Goal: Task Accomplishment & Management: Use online tool/utility

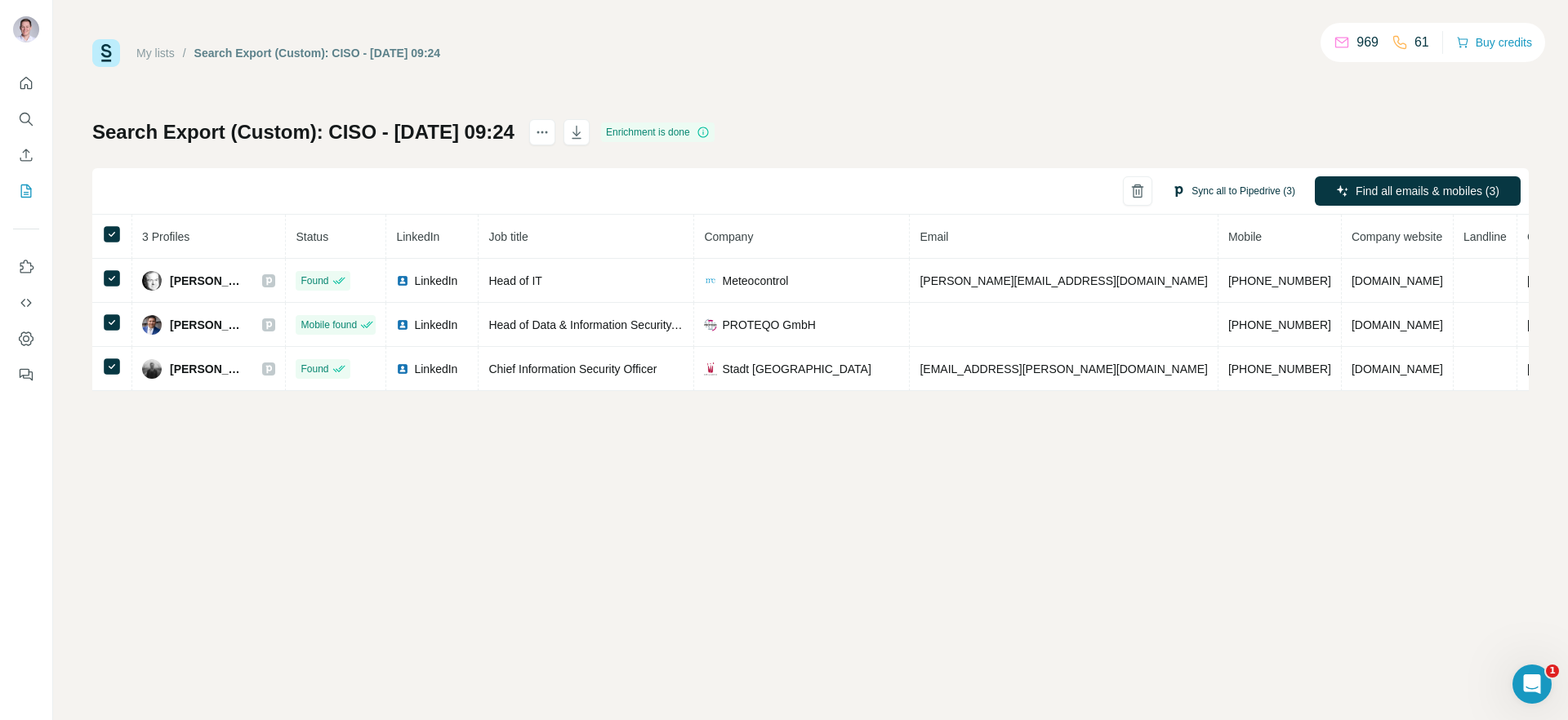
click at [1186, 186] on button "Sync all to Pipedrive (3)" at bounding box center [1234, 191] width 147 height 25
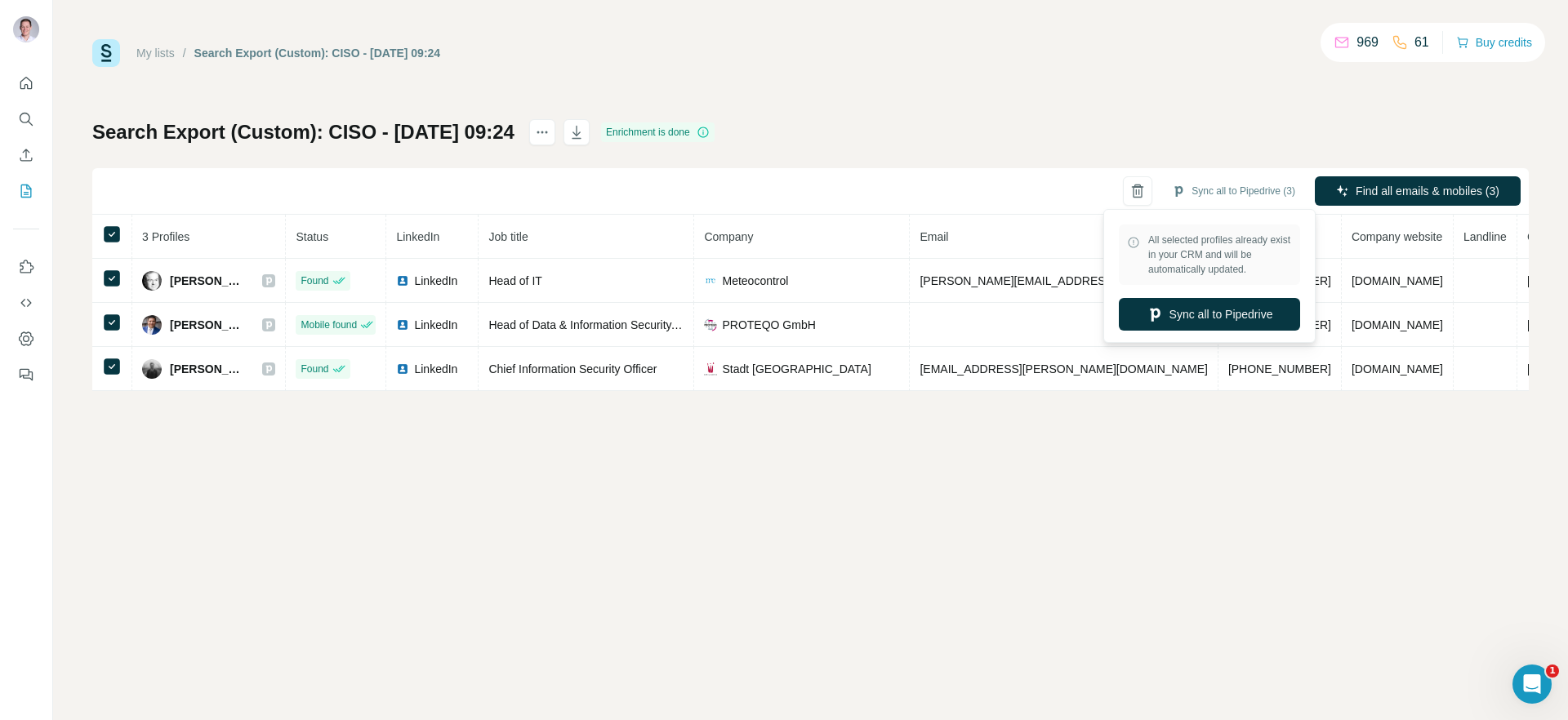
click at [868, 420] on div "My lists / Search Export (Custom): CISO - 25/09/2025 09:24 969 61 Buy credits S…" at bounding box center [811, 360] width 1515 height 720
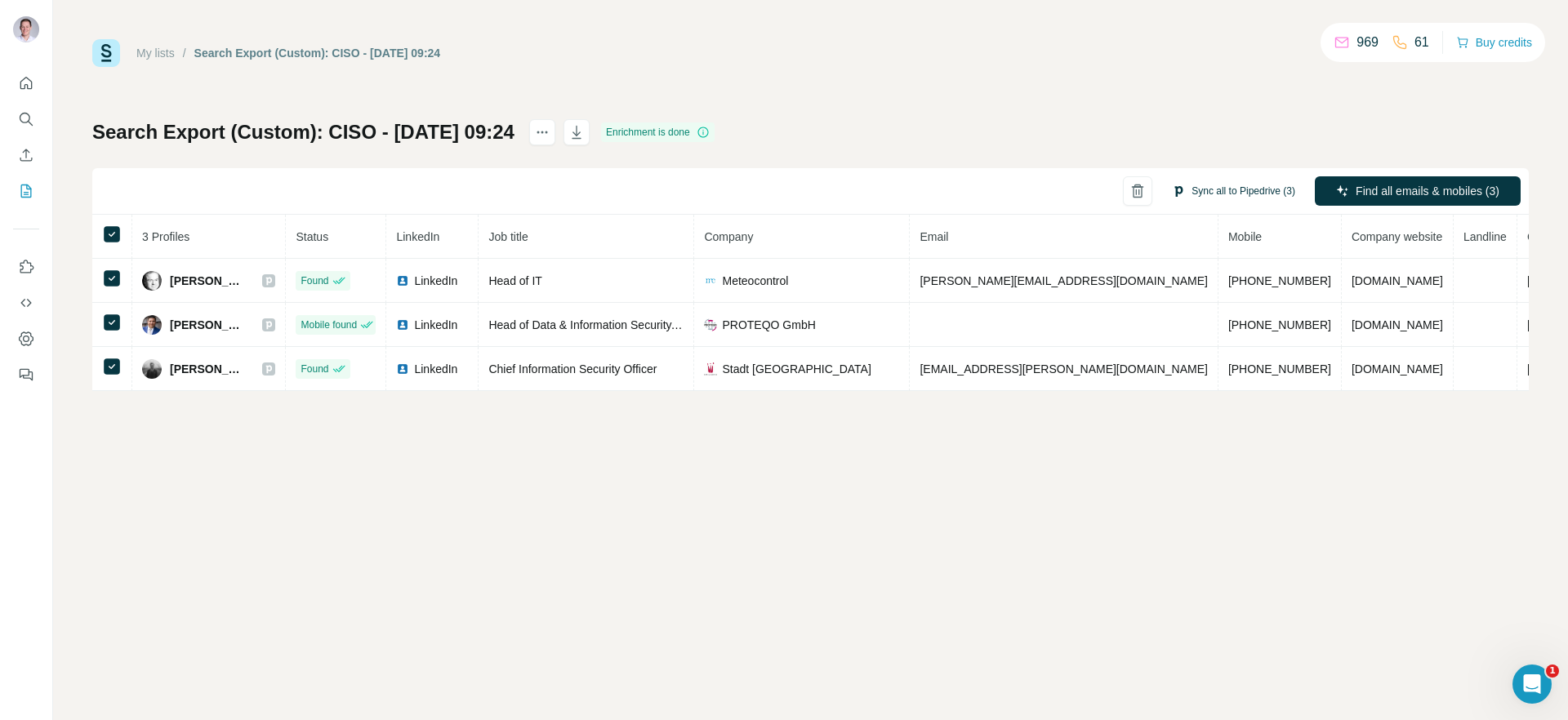
click at [1274, 193] on button "Sync all to Pipedrive (3)" at bounding box center [1234, 191] width 147 height 25
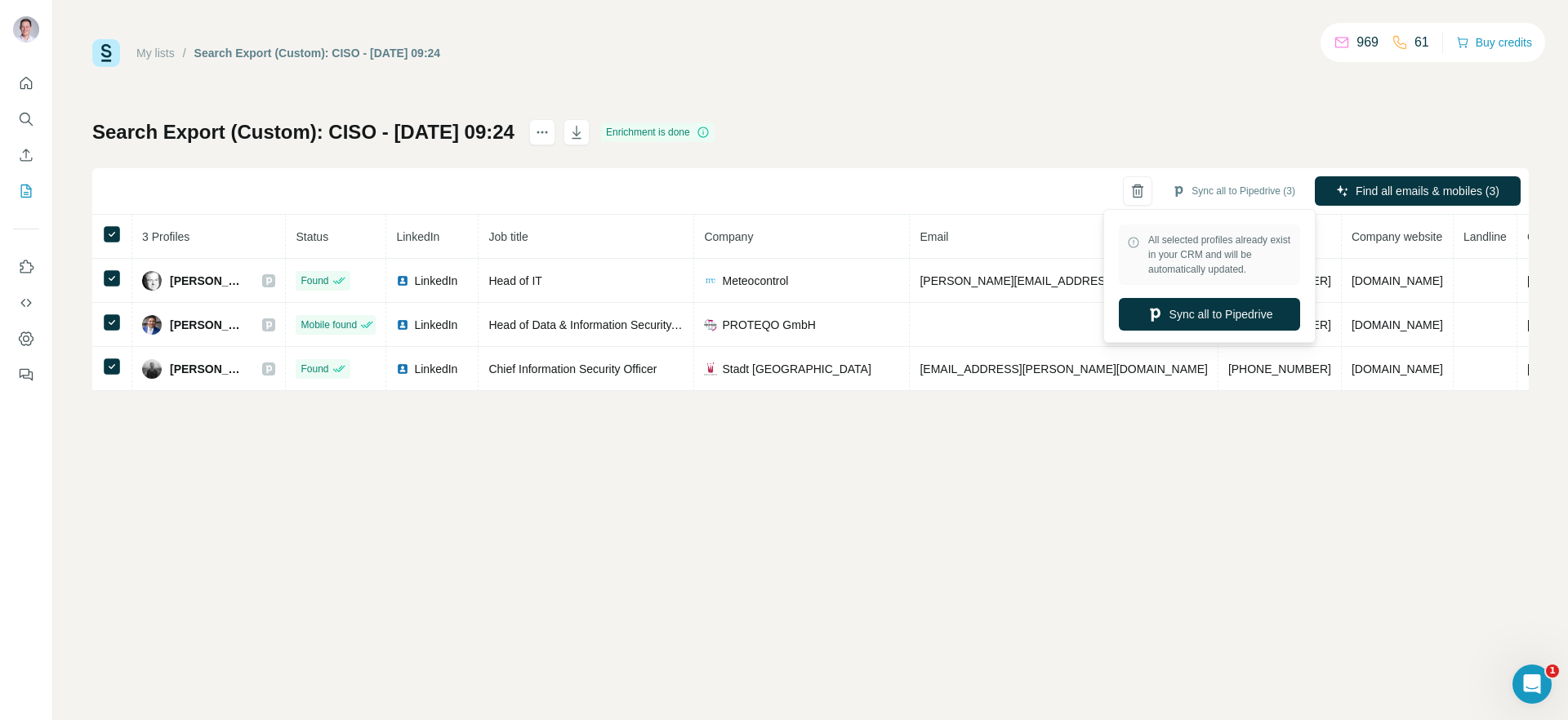
click at [1169, 459] on div "My lists / Search Export (Custom): CISO - 25/09/2025 09:24 969 61 Buy credits S…" at bounding box center [811, 360] width 1515 height 720
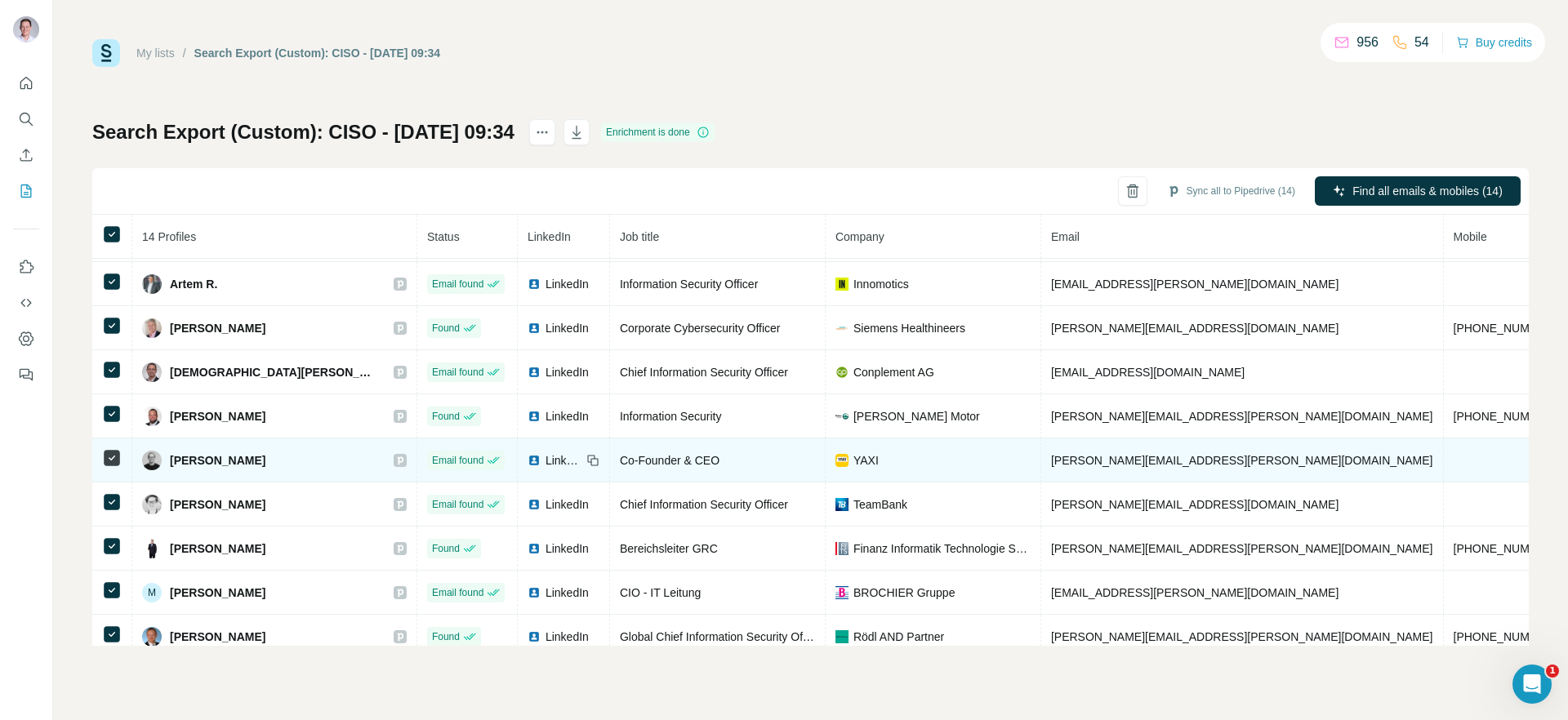
scroll to position [239, 0]
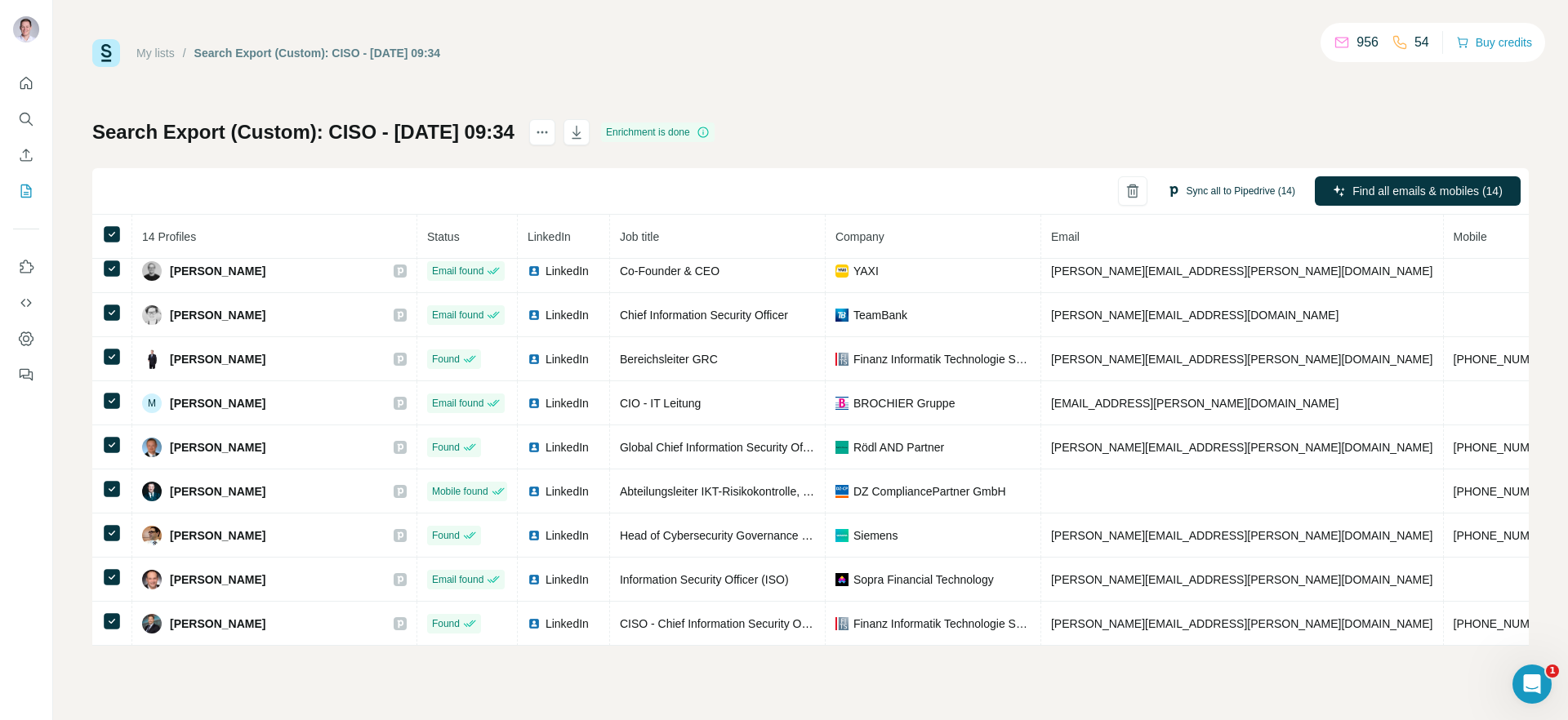
click at [1248, 194] on button "Sync all to Pipedrive (14)" at bounding box center [1230, 191] width 151 height 25
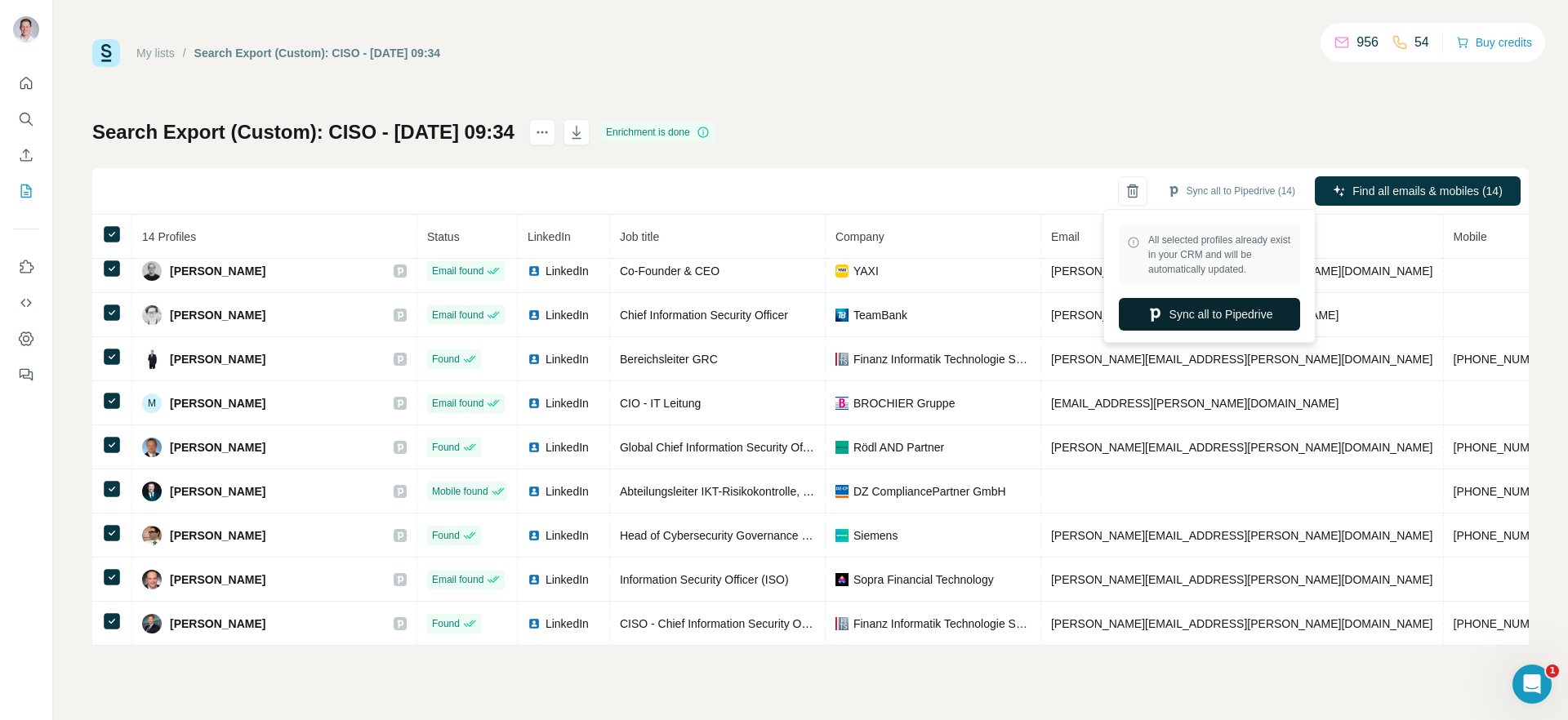
click at [1206, 321] on button "Sync all to Pipedrive" at bounding box center [1209, 314] width 182 height 32
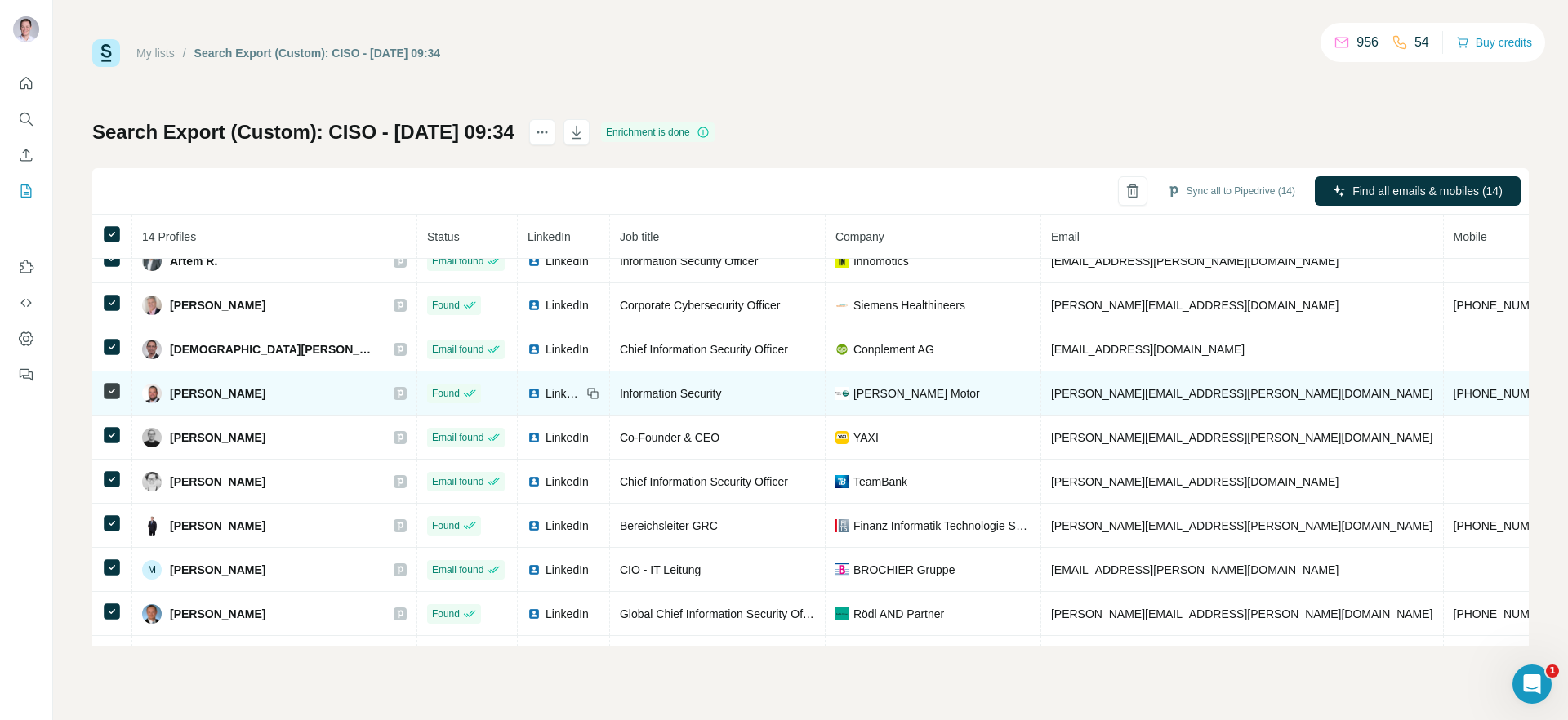
scroll to position [0, 0]
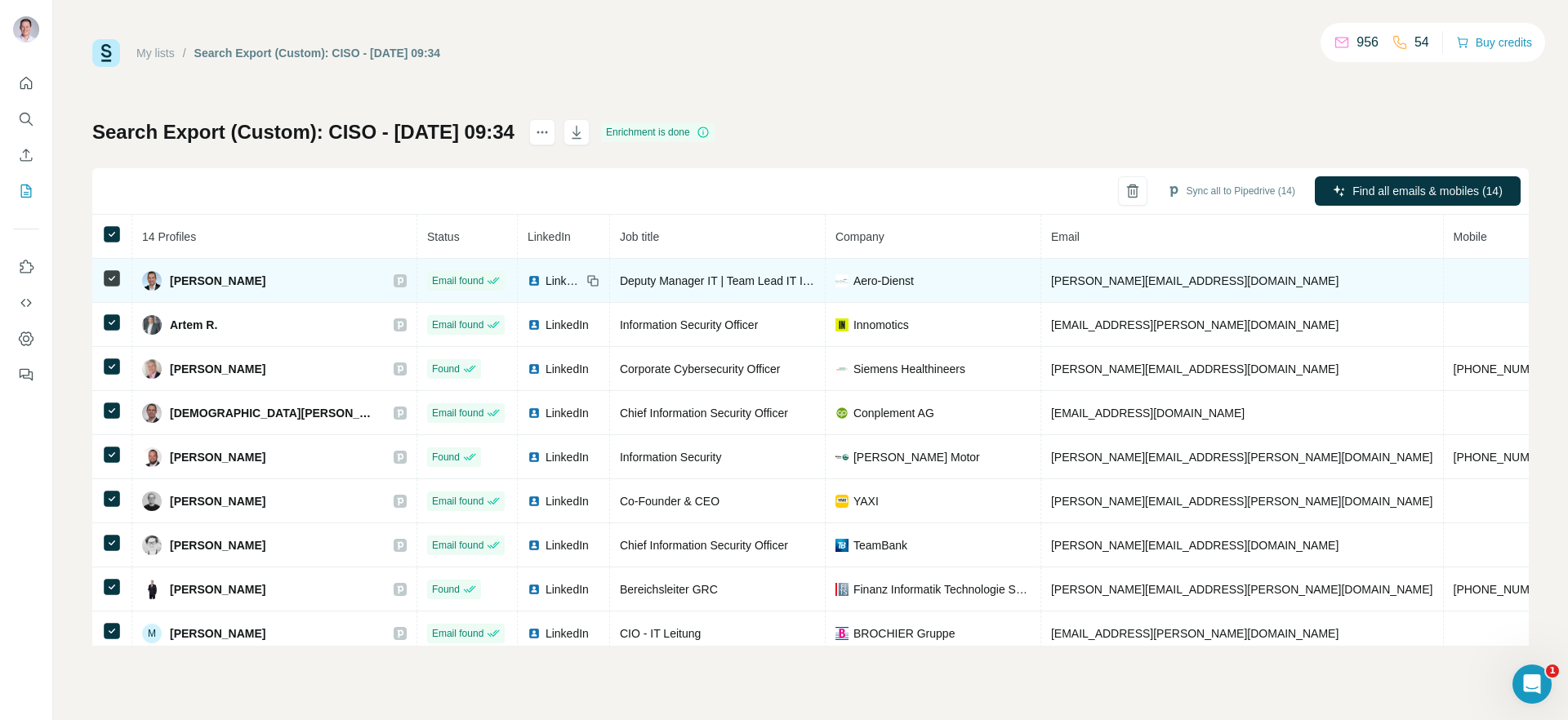
drag, startPoint x: 271, startPoint y: 281, endPoint x: 166, endPoint y: 275, distance: 105.2
click at [166, 275] on div "[PERSON_NAME]" at bounding box center [274, 281] width 265 height 20
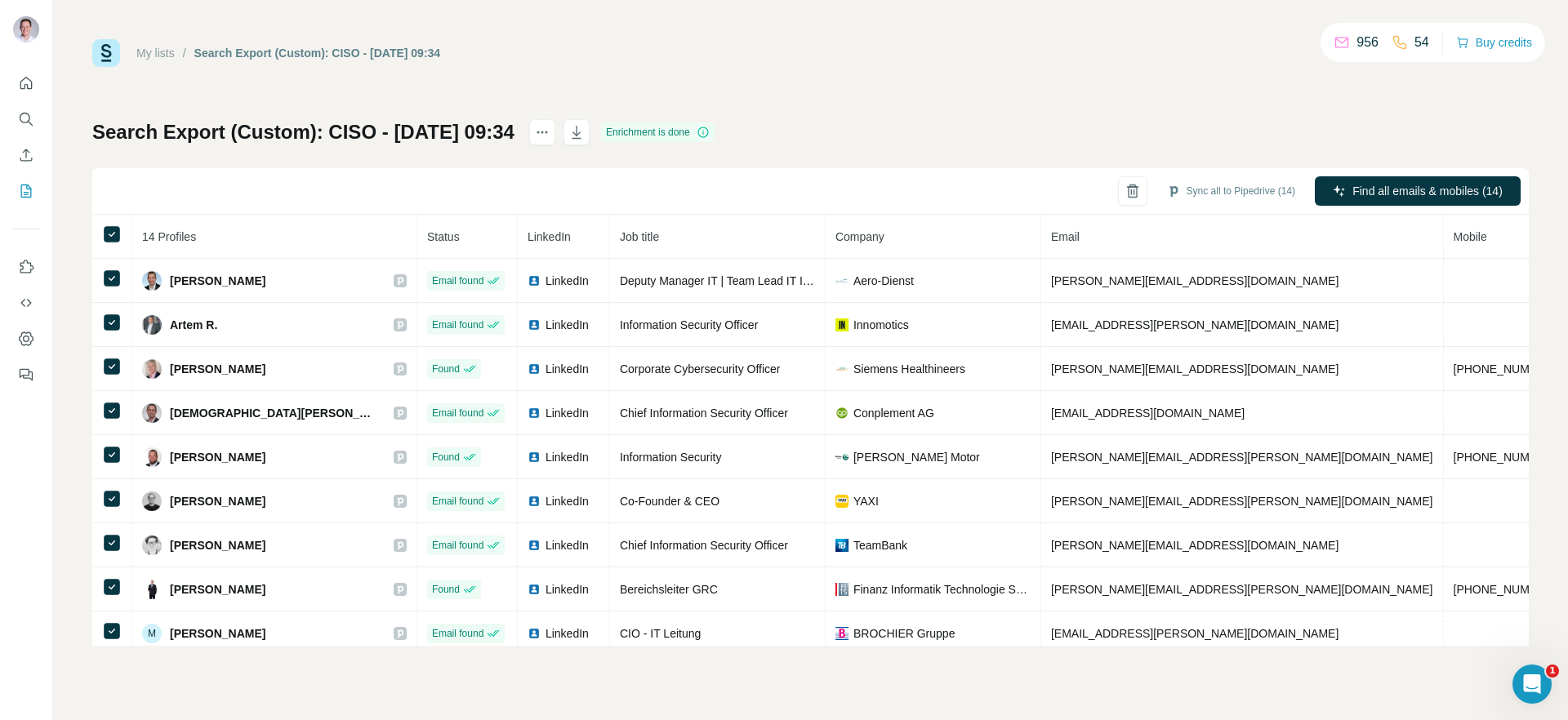
copy span "[PERSON_NAME]"
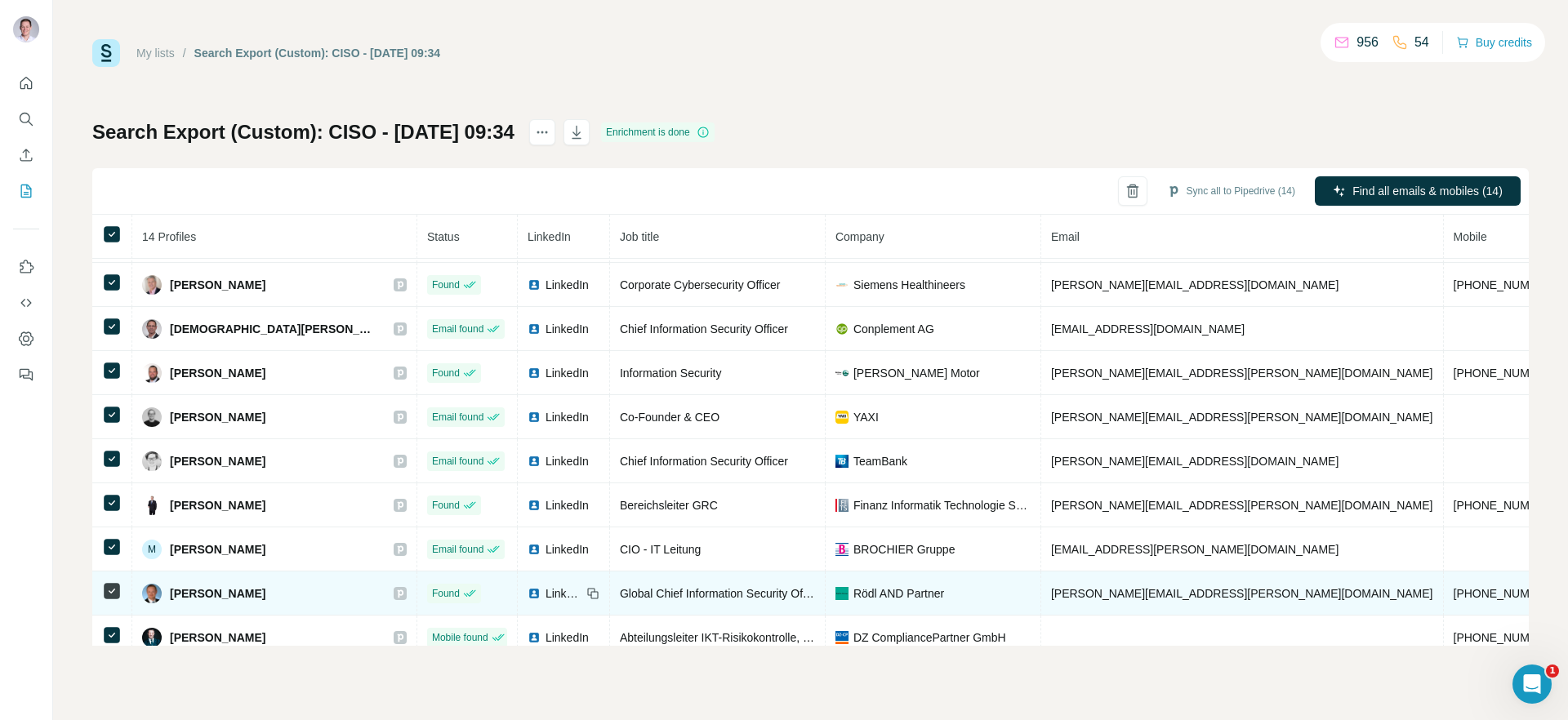
scroll to position [239, 0]
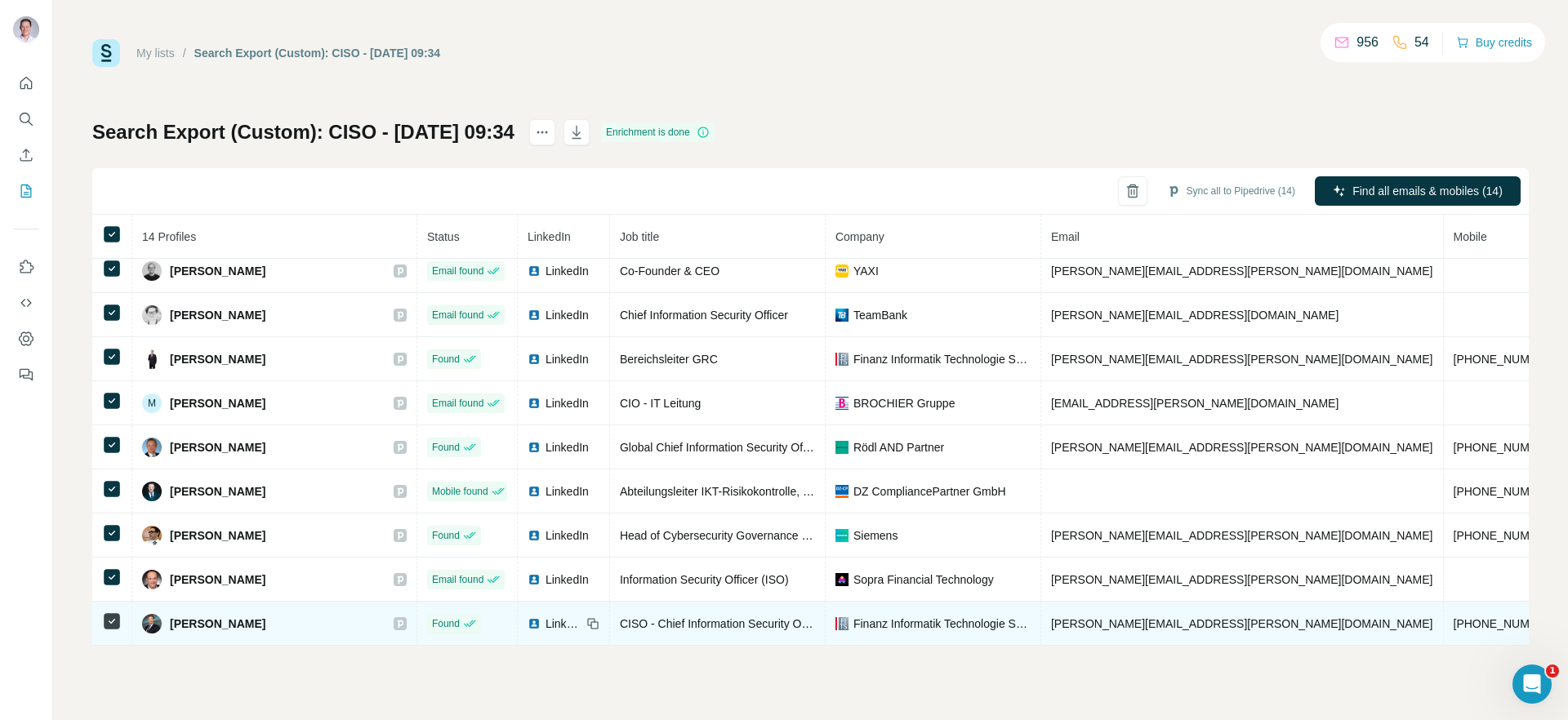
click at [255, 619] on span "[PERSON_NAME]" at bounding box center [218, 623] width 95 height 16
click at [255, 618] on span "[PERSON_NAME]" at bounding box center [218, 623] width 95 height 16
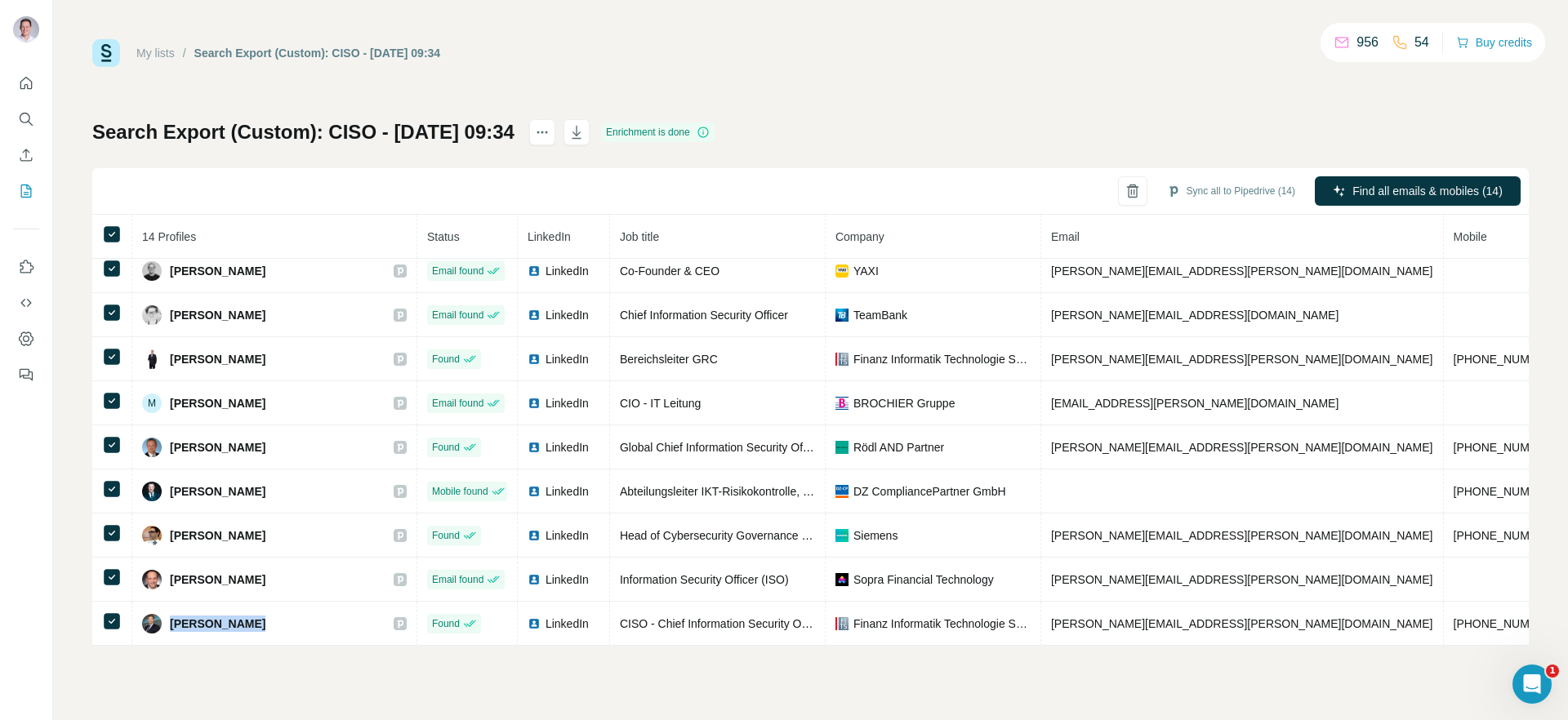
copy div "[PERSON_NAME]"
click at [1251, 195] on button "Sync all to Pipedrive (14)" at bounding box center [1230, 191] width 151 height 25
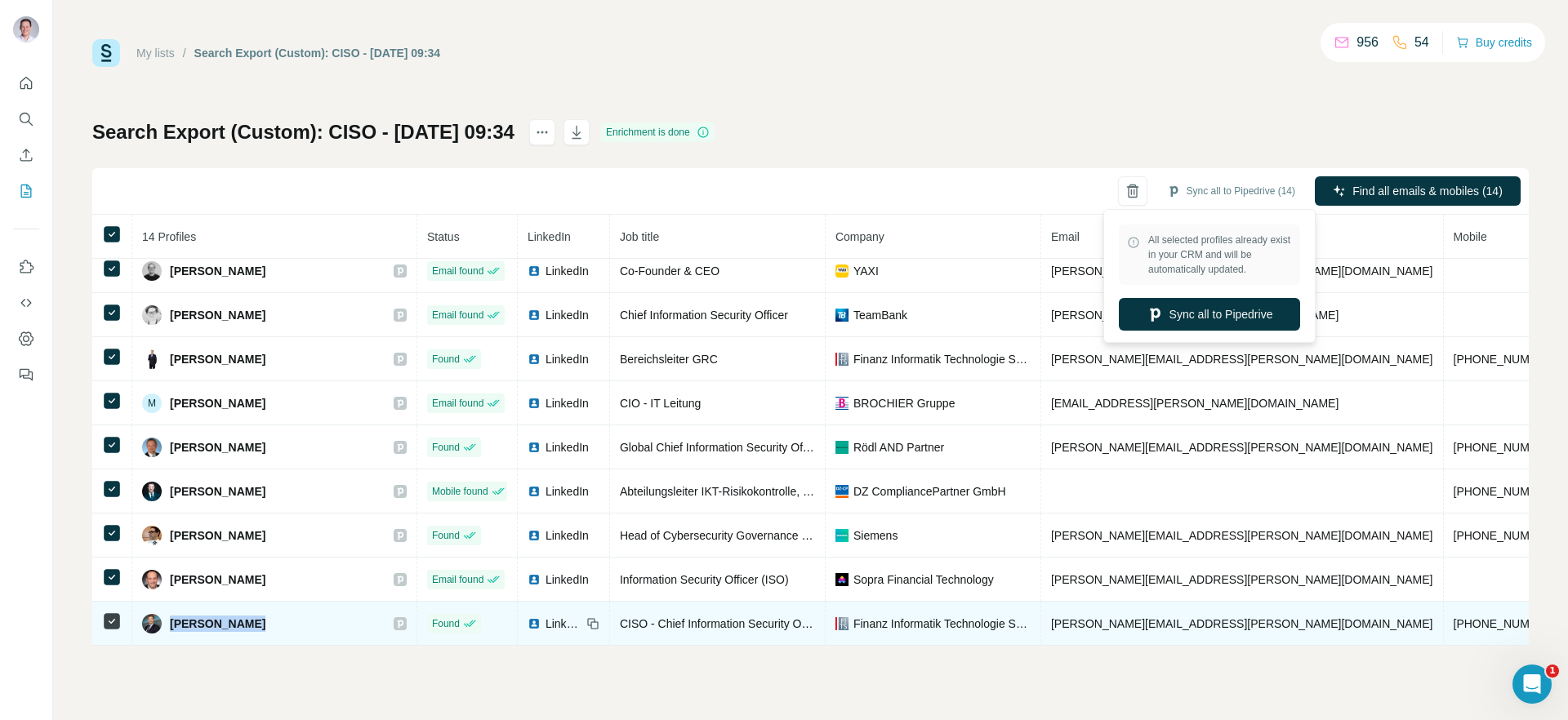
click at [221, 615] on span "[PERSON_NAME]" at bounding box center [218, 623] width 95 height 16
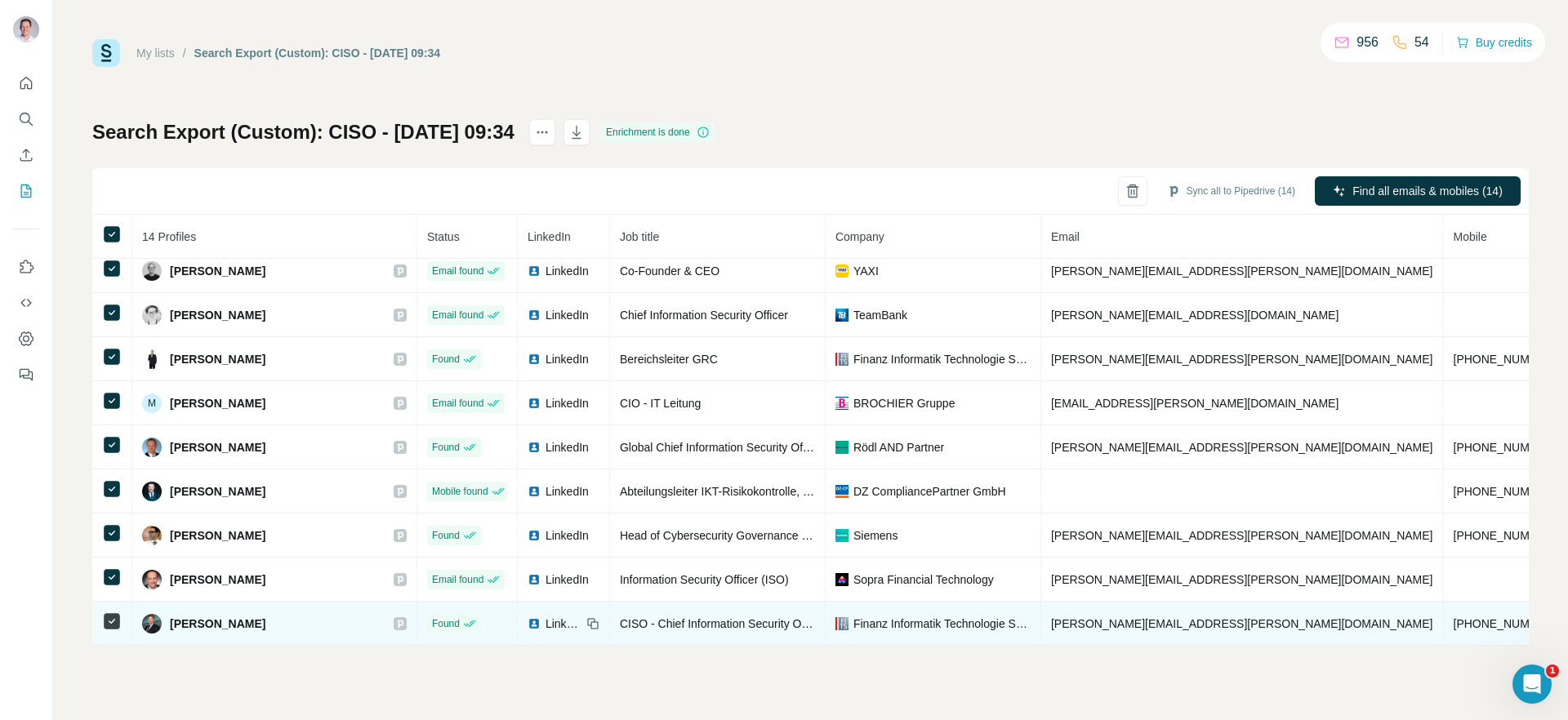
click at [221, 615] on span "[PERSON_NAME]" at bounding box center [218, 623] width 95 height 16
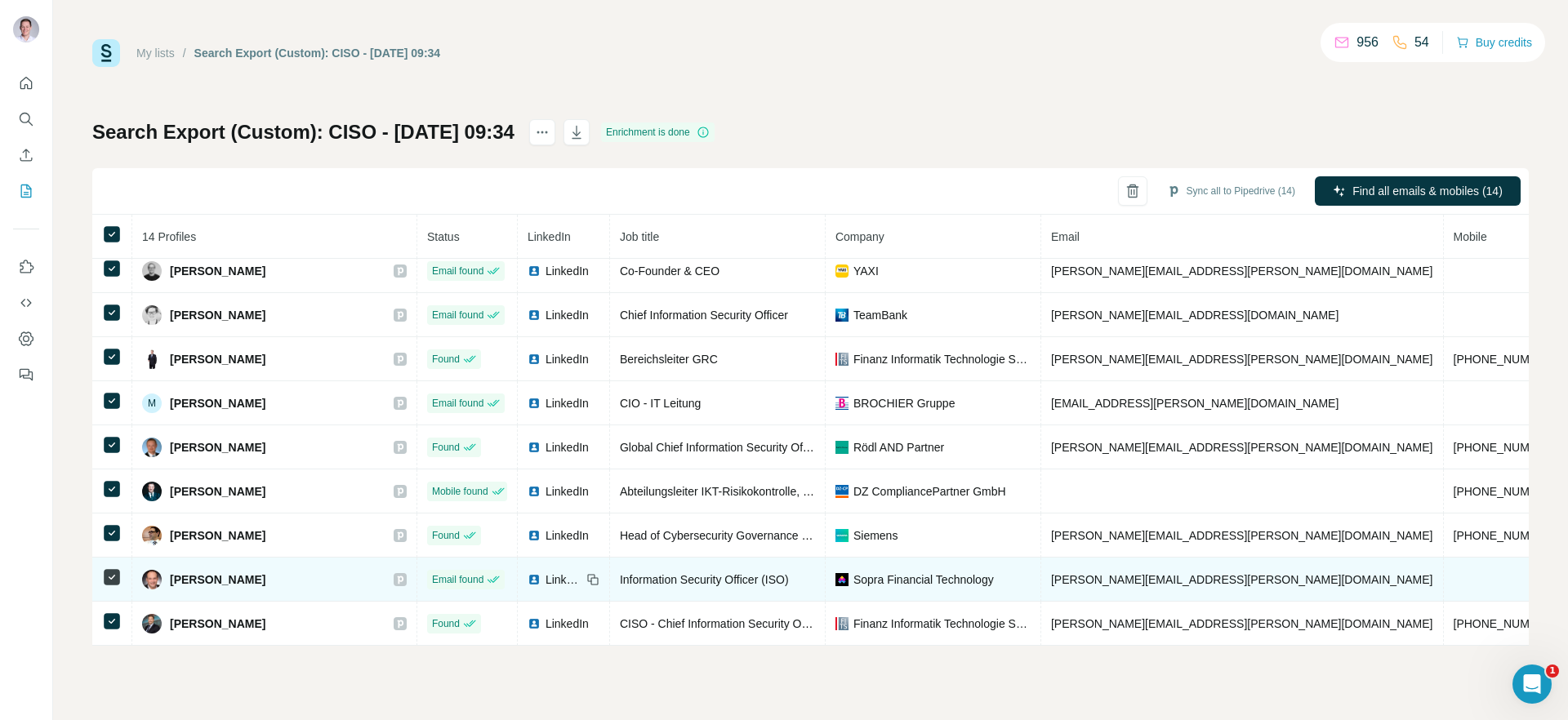
click at [189, 572] on span "[PERSON_NAME]" at bounding box center [218, 579] width 95 height 16
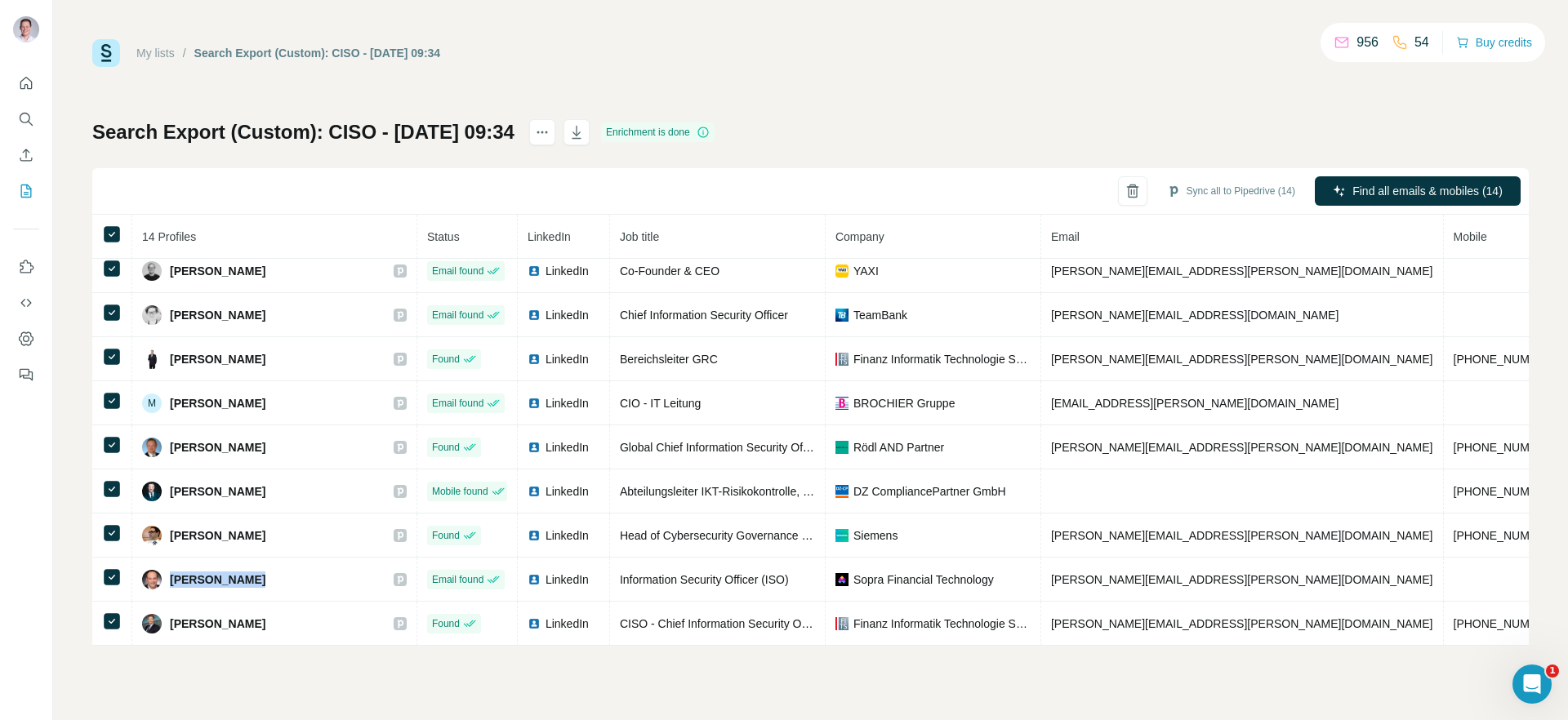
copy div "[PERSON_NAME]"
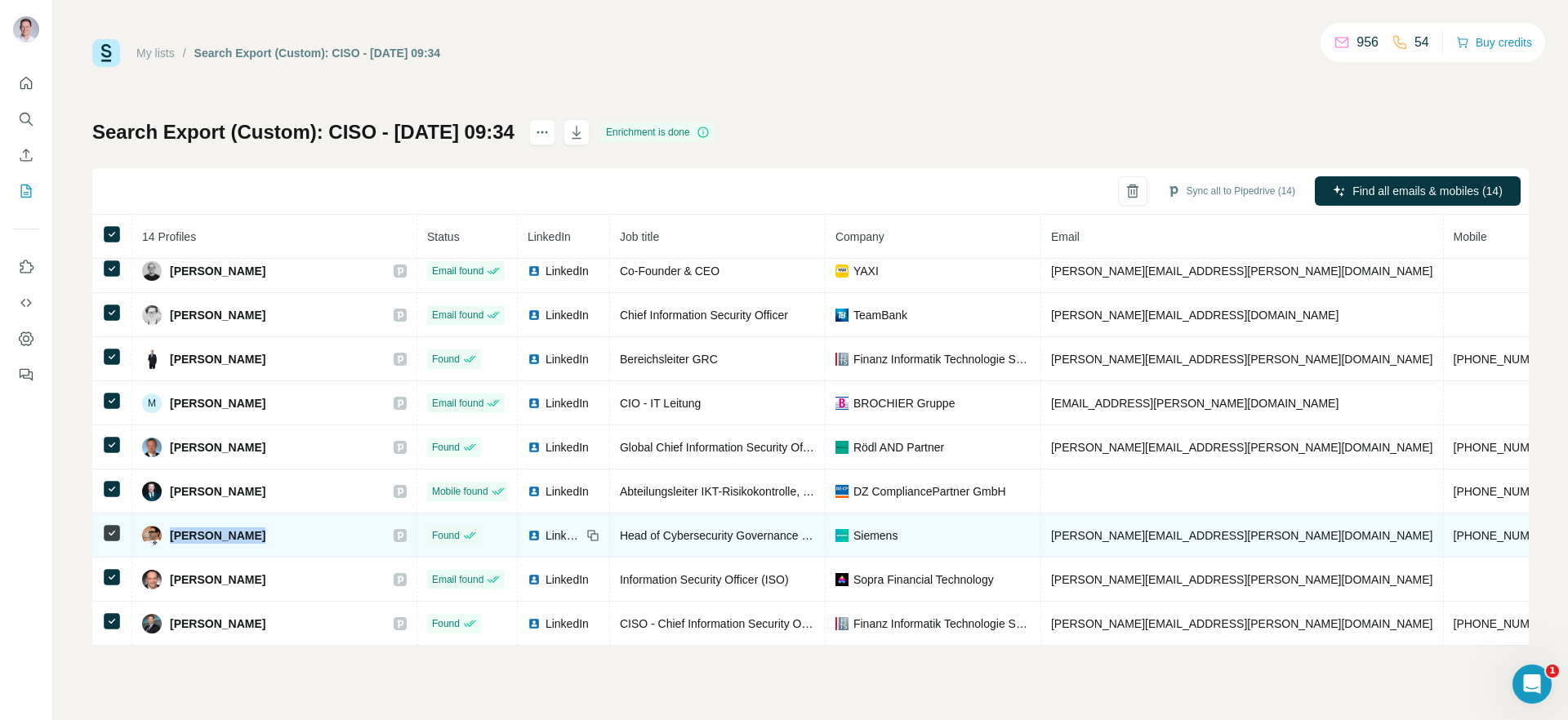
drag, startPoint x: 247, startPoint y: 531, endPoint x: 170, endPoint y: 517, distance: 78.3
click at [170, 526] on div "[PERSON_NAME]" at bounding box center [274, 535] width 265 height 20
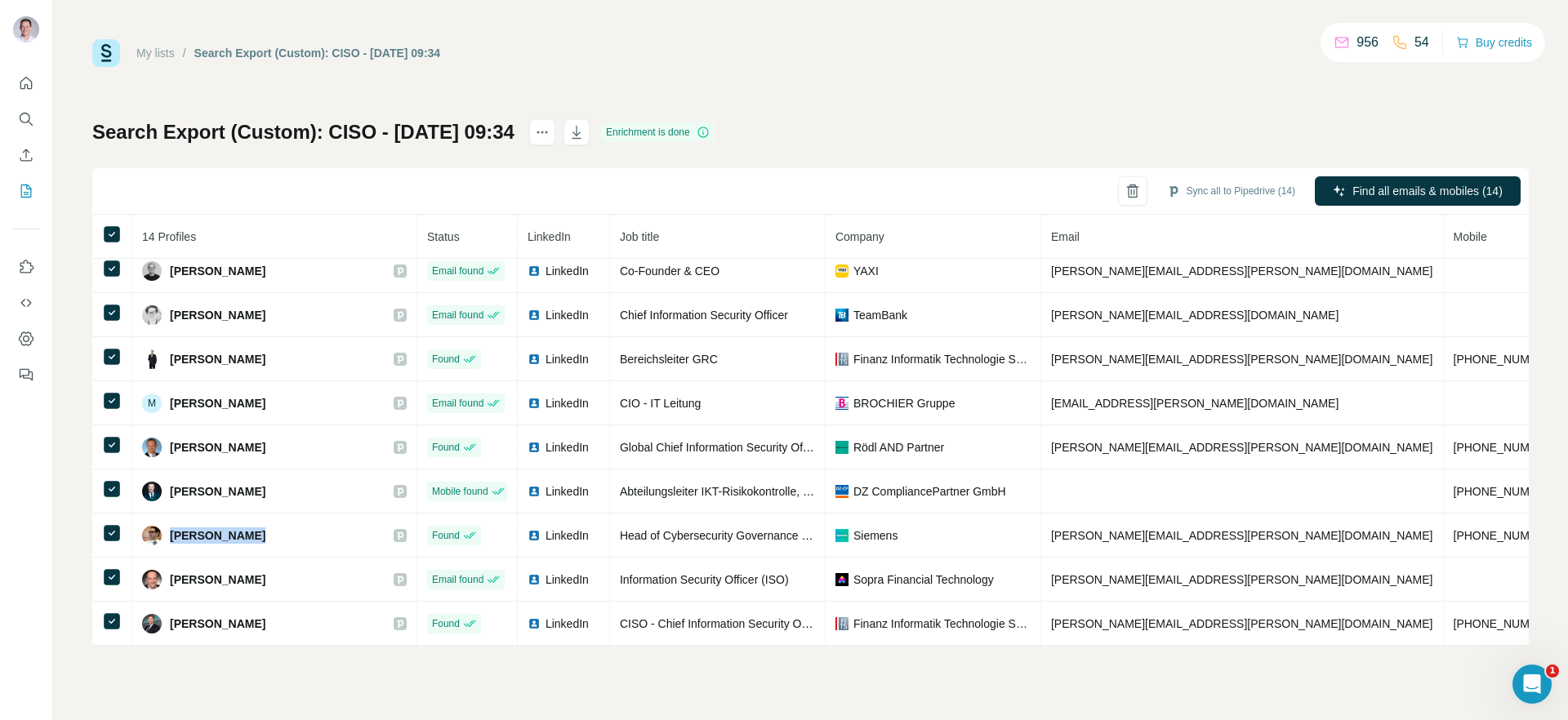
copy span "[PERSON_NAME]"
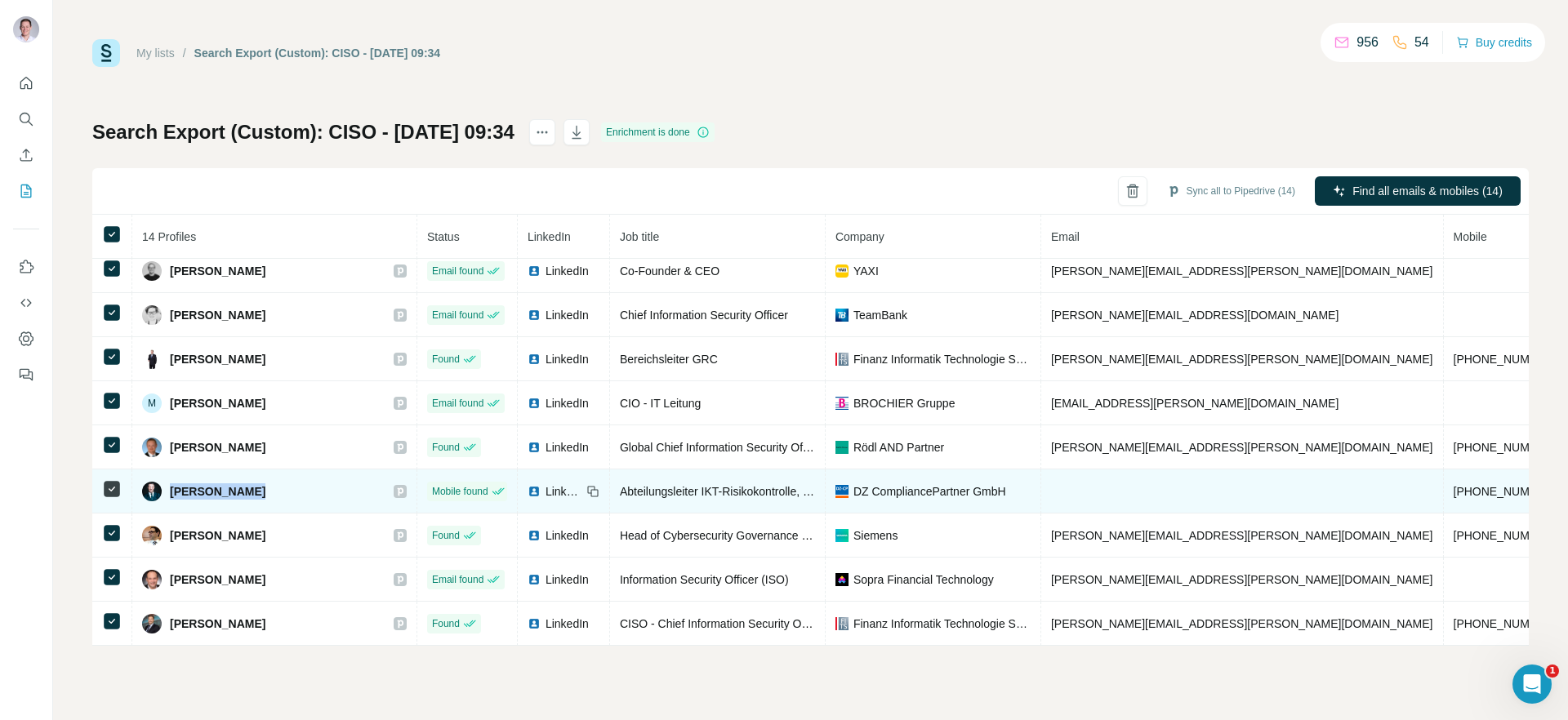
drag, startPoint x: 245, startPoint y: 487, endPoint x: 170, endPoint y: 481, distance: 75.2
click at [170, 481] on div "[PERSON_NAME]" at bounding box center [274, 491] width 265 height 20
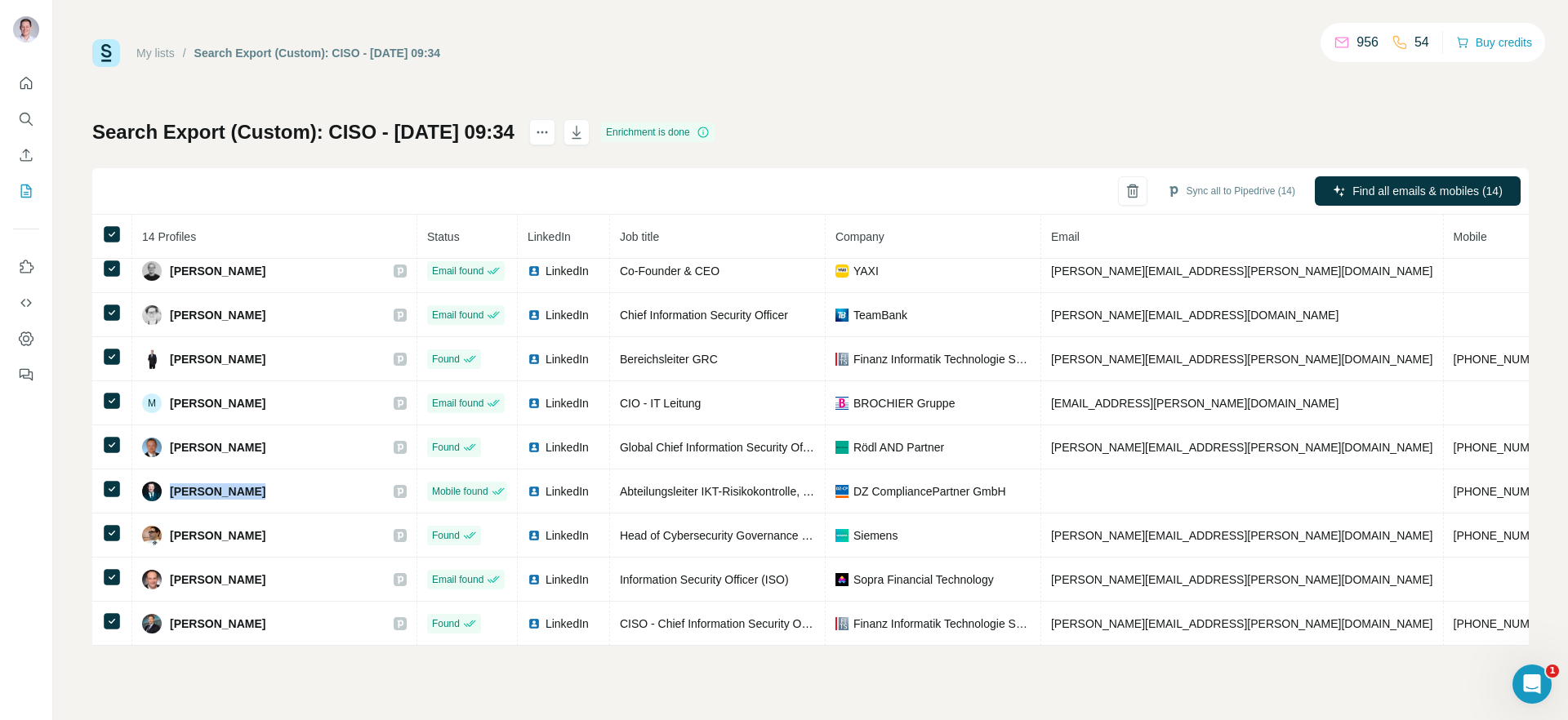
copy span "[PERSON_NAME]"
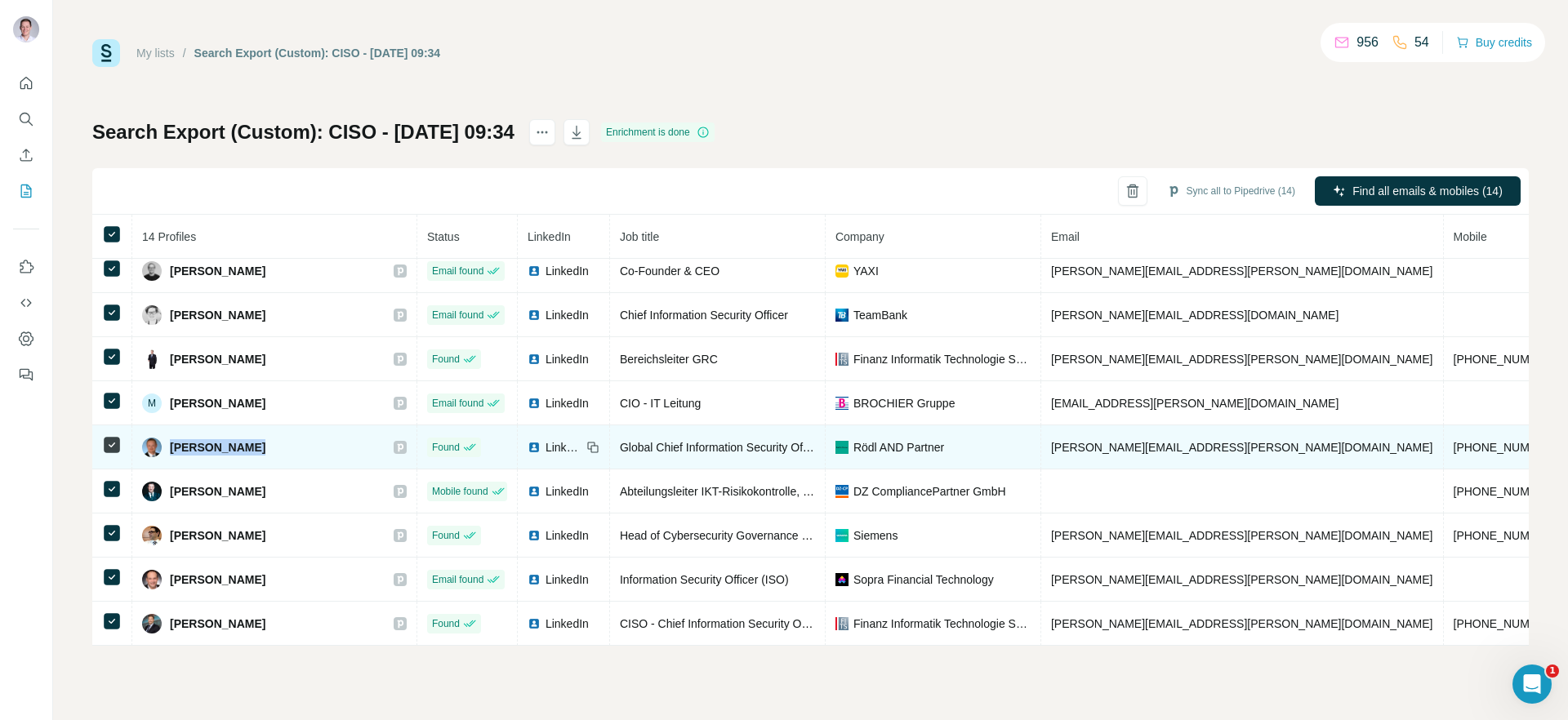
drag, startPoint x: 166, startPoint y: 440, endPoint x: 251, endPoint y: 440, distance: 85.0
click at [251, 440] on div "[PERSON_NAME]" at bounding box center [204, 447] width 124 height 20
click at [251, 440] on span "[PERSON_NAME]" at bounding box center [218, 447] width 95 height 16
drag, startPoint x: 256, startPoint y: 441, endPoint x: 169, endPoint y: 437, distance: 87.1
click at [170, 439] on span "[PERSON_NAME]" at bounding box center [218, 447] width 95 height 16
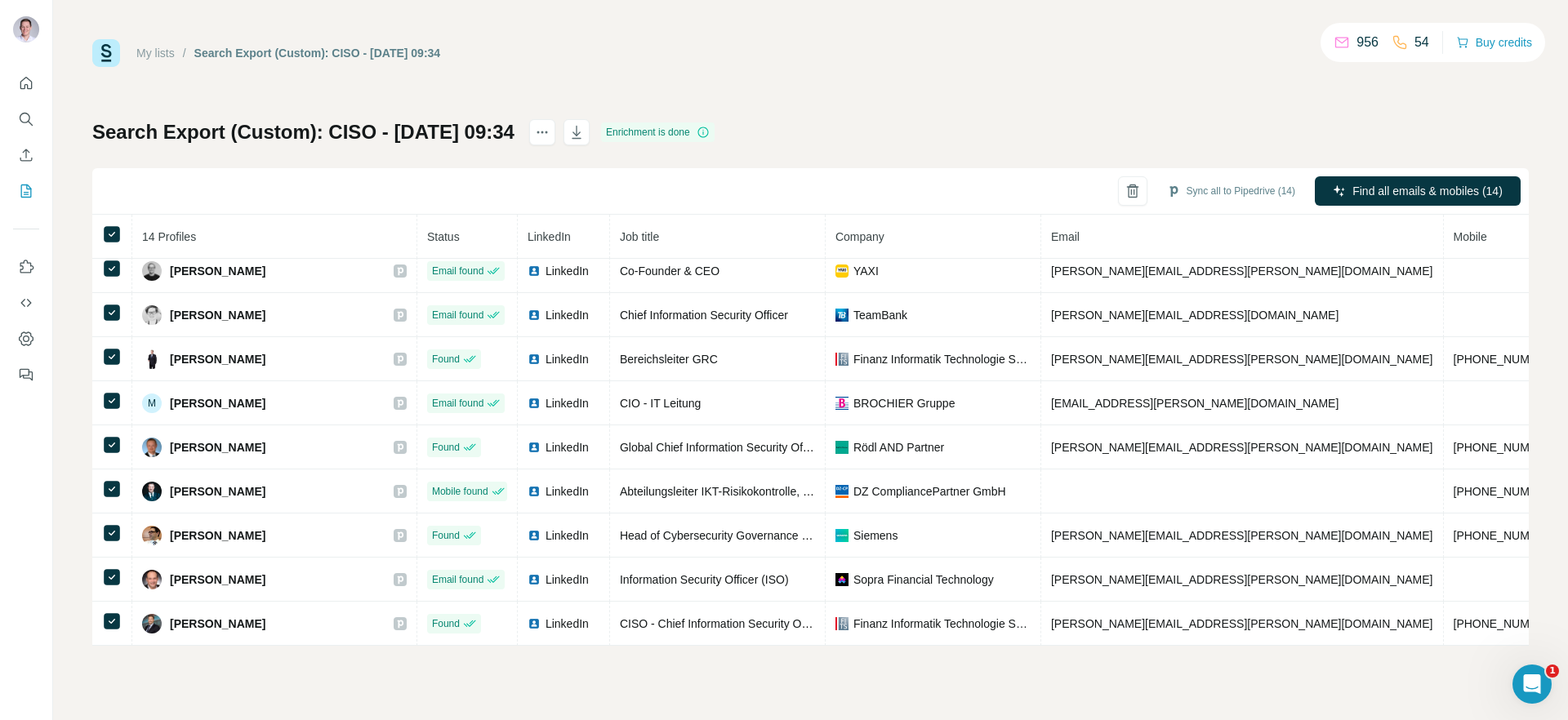
copy span "[PERSON_NAME]"
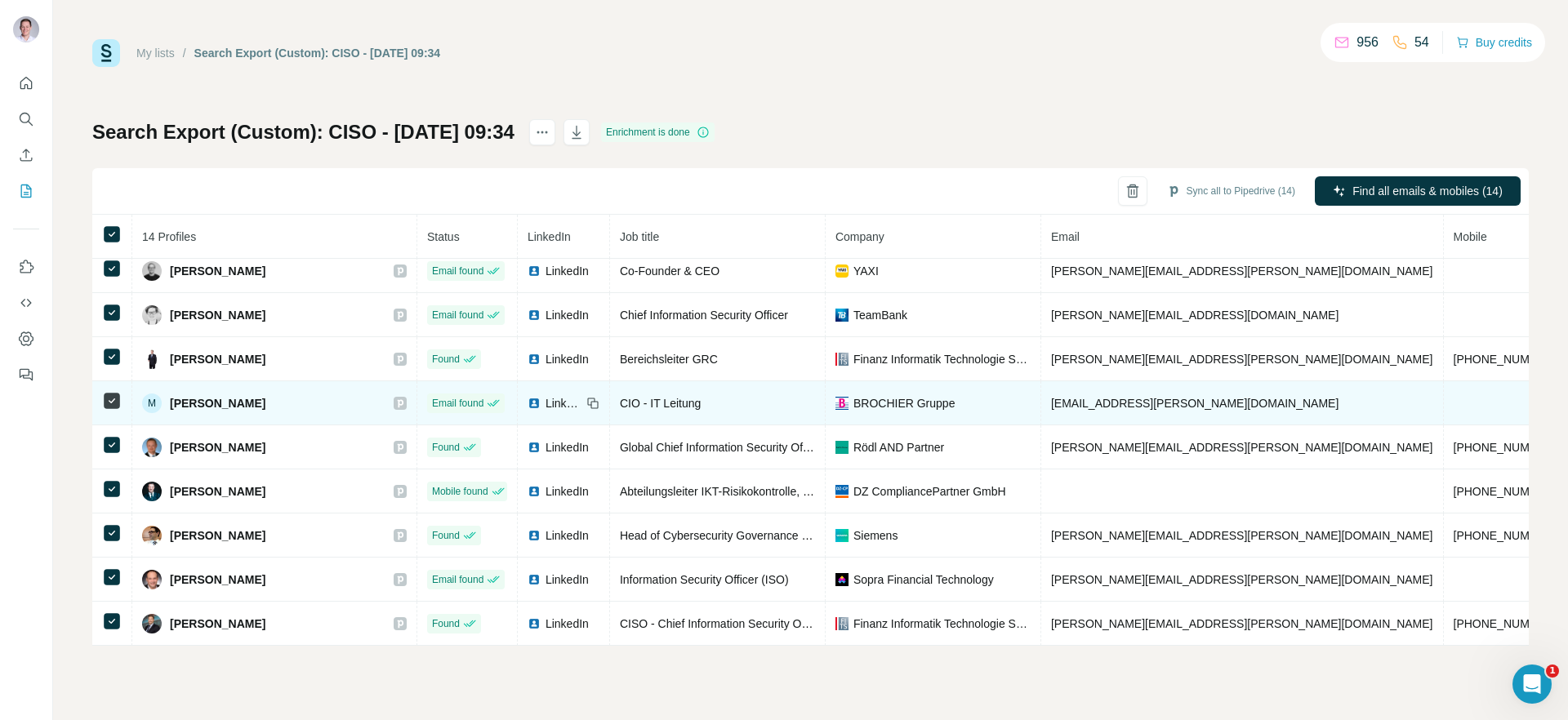
drag, startPoint x: 258, startPoint y: 395, endPoint x: 176, endPoint y: 396, distance: 82.0
click at [176, 396] on span "[PERSON_NAME]" at bounding box center [218, 402] width 95 height 16
drag, startPoint x: 175, startPoint y: 395, endPoint x: 262, endPoint y: 398, distance: 87.1
click at [262, 398] on div "M [PERSON_NAME]" at bounding box center [274, 403] width 265 height 20
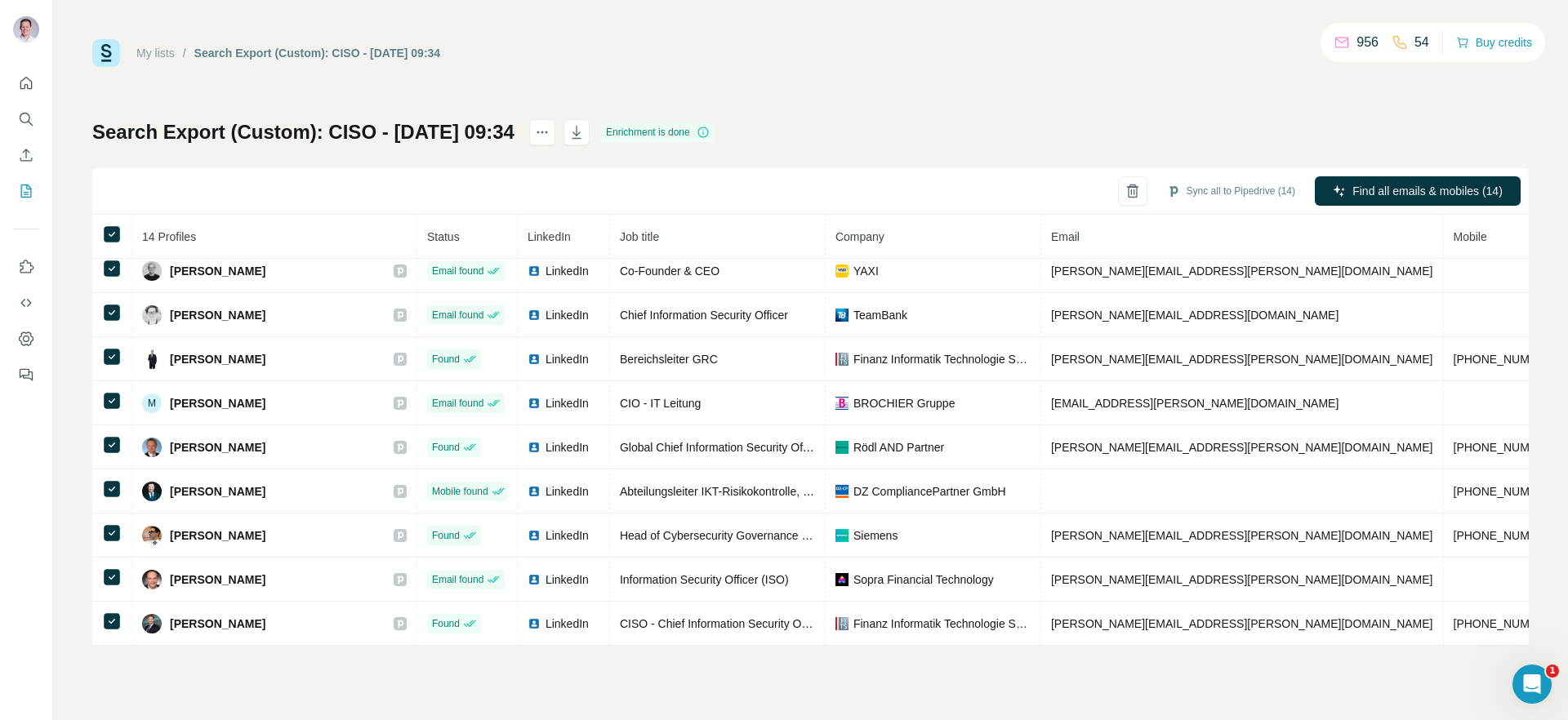
copy span "[PERSON_NAME]"
